Goal: Task Accomplishment & Management: Manage account settings

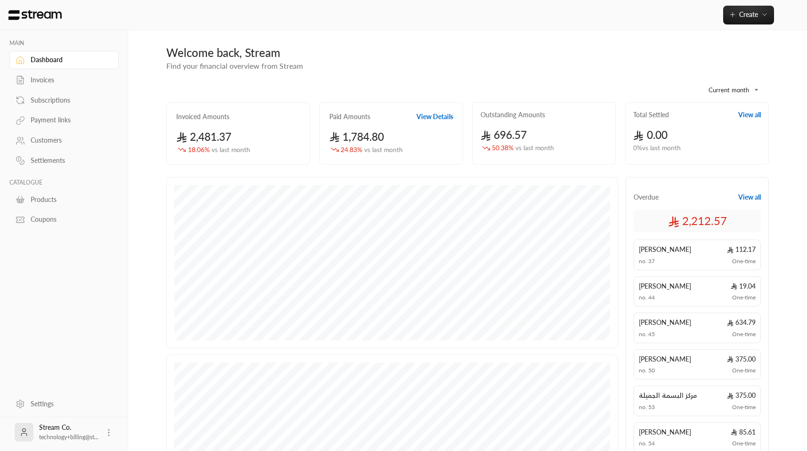
click at [56, 99] on div "Subscriptions" at bounding box center [69, 100] width 76 height 9
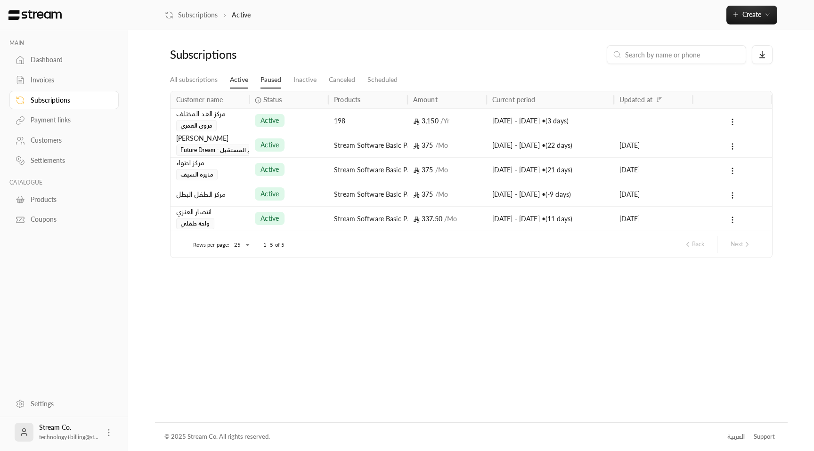
click at [273, 82] on link "Paused" at bounding box center [270, 80] width 21 height 17
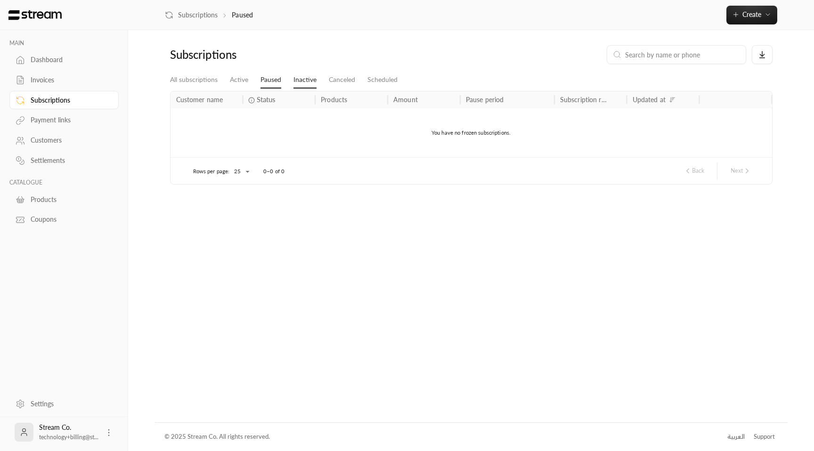
click at [303, 80] on link "Inactive" at bounding box center [304, 80] width 23 height 17
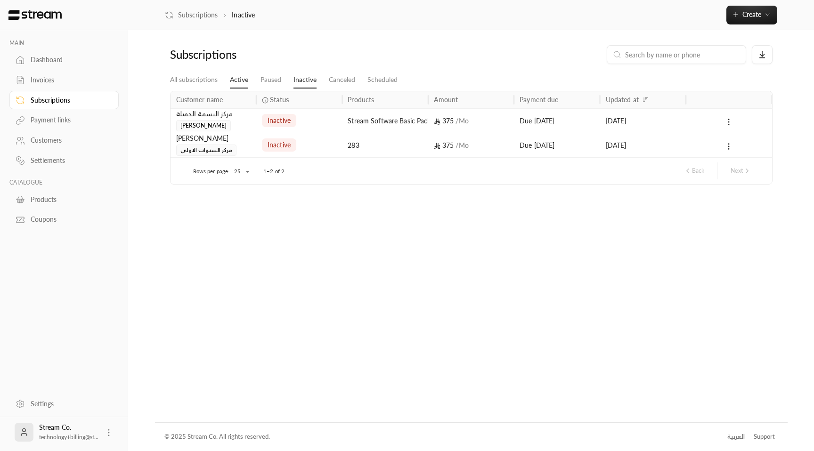
click at [239, 81] on link "Active" at bounding box center [239, 80] width 18 height 17
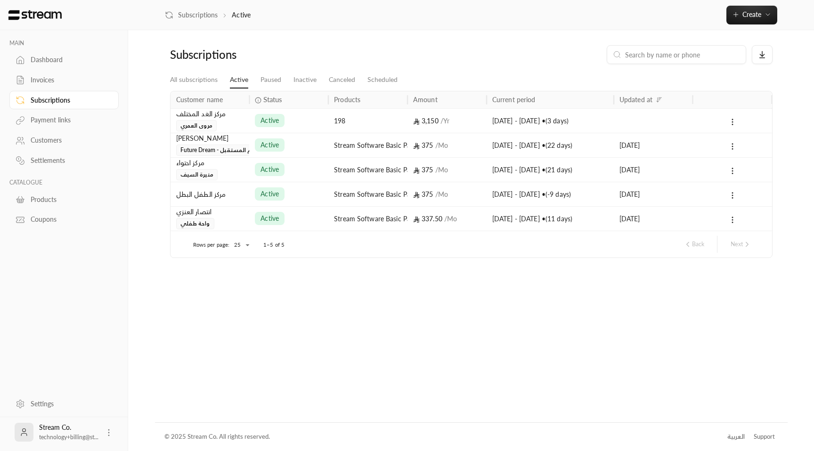
click at [220, 192] on div "مركز الطفل البطل" at bounding box center [210, 194] width 68 height 24
click at [315, 186] on div "active" at bounding box center [289, 194] width 68 height 24
click at [788, 192] on div "MAIN Dashboard Invoices Subscriptions Payment links Customers Settlements CATAL…" at bounding box center [407, 225] width 814 height 451
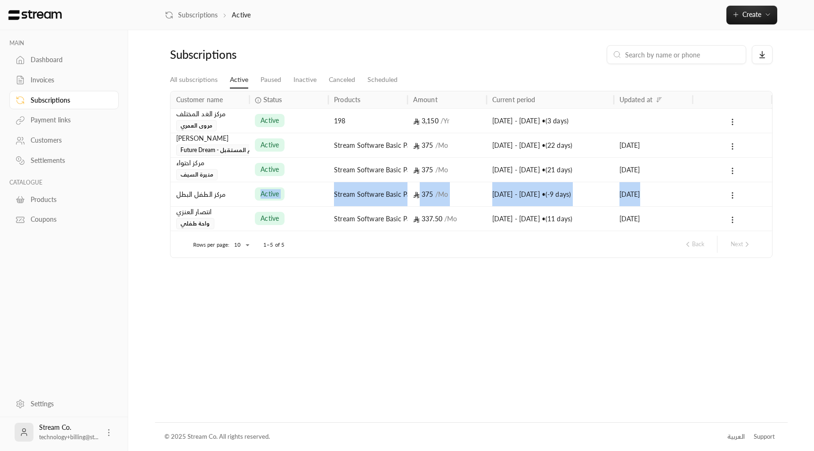
drag, startPoint x: 716, startPoint y: 197, endPoint x: 228, endPoint y: 201, distance: 487.4
click at [228, 201] on div "مركز الطفل البطل active Stream Software Basic Package 375 / [DATE] - [DATE] • (…" at bounding box center [470, 194] width 601 height 24
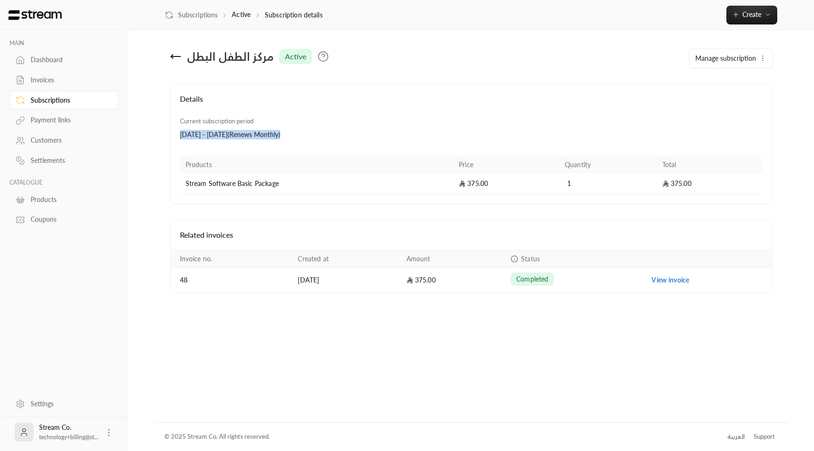
drag, startPoint x: 315, startPoint y: 136, endPoint x: 166, endPoint y: 138, distance: 148.3
click at [166, 138] on div "مركز الطفل البطل active Manage subscription Details Current subscription period…" at bounding box center [471, 226] width 632 height 392
copy div "[DATE] - [DATE] ( Renews Monthly )"
